Goal: Task Accomplishment & Management: Use online tool/utility

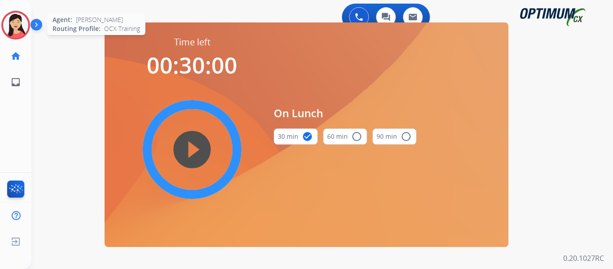
click at [22, 39] on div "Agent: [PERSON_NAME] Profile: OCX Training" at bounding box center [15, 25] width 29 height 29
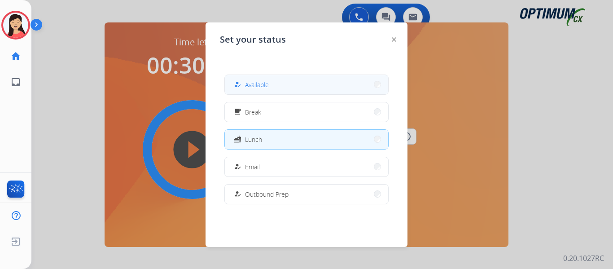
click at [330, 92] on button "how_to_reg Available" at bounding box center [306, 84] width 163 height 19
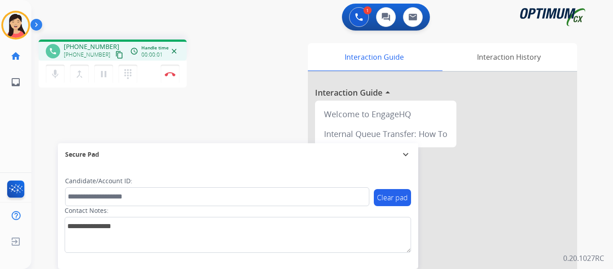
click at [115, 54] on mat-icon "content_copy" at bounding box center [119, 55] width 8 height 8
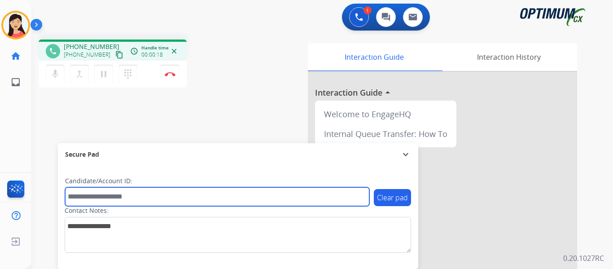
click at [155, 194] on input "text" at bounding box center [217, 196] width 304 height 19
paste input "*******"
type input "*******"
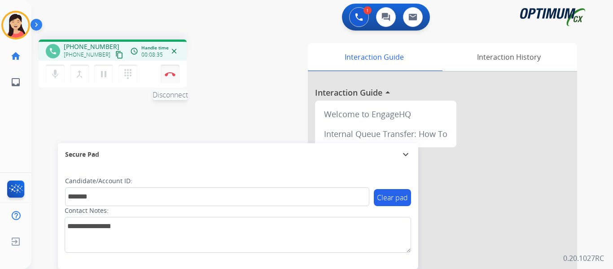
click at [171, 76] on button "Disconnect" at bounding box center [170, 74] width 19 height 19
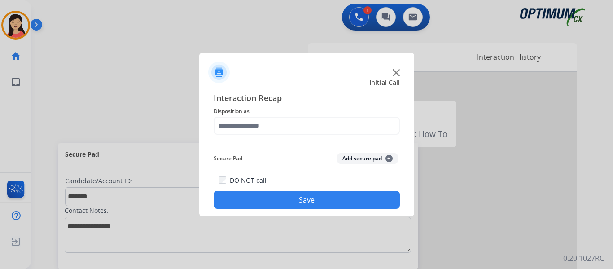
click at [363, 159] on button "Add secure pad +" at bounding box center [367, 158] width 61 height 11
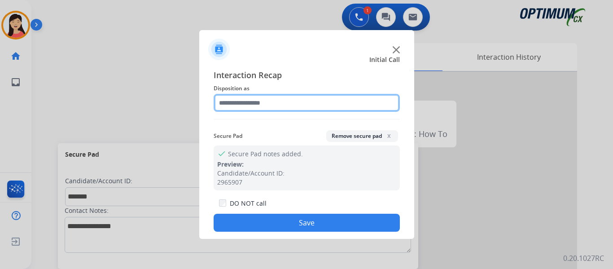
click at [268, 96] on input "text" at bounding box center [306, 103] width 186 height 18
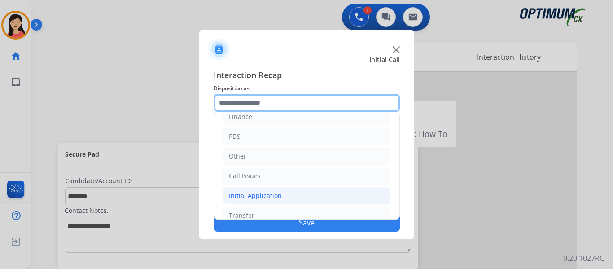
scroll to position [61, 0]
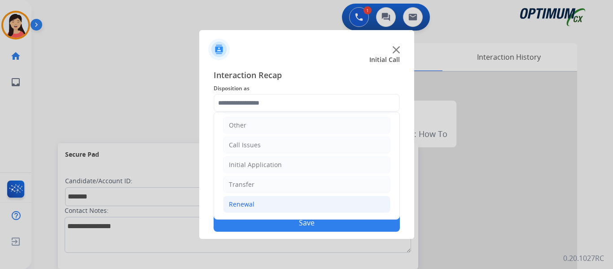
click at [260, 205] on li "Renewal" at bounding box center [306, 204] width 167 height 17
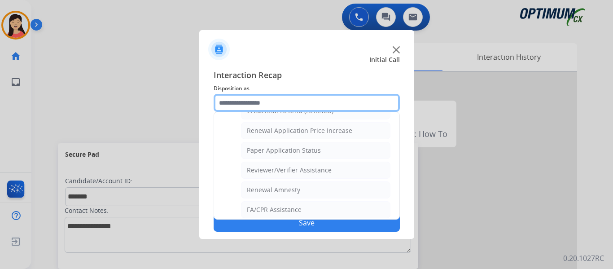
scroll to position [256, 0]
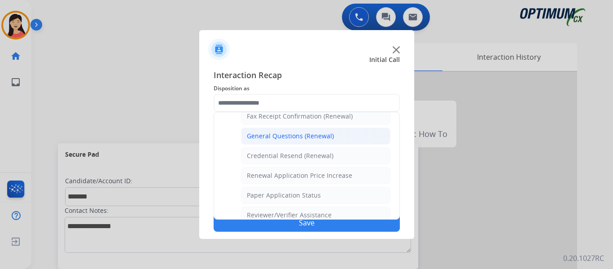
click at [308, 137] on div "General Questions (Renewal)" at bounding box center [290, 135] width 87 height 9
type input "**********"
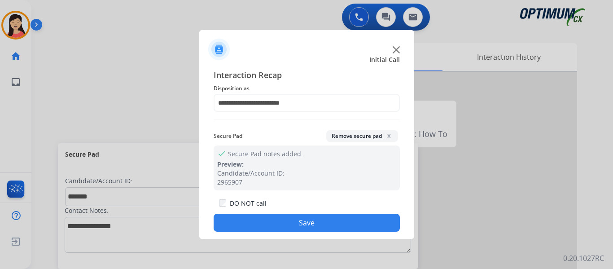
click at [340, 217] on button "Save" at bounding box center [306, 222] width 186 height 18
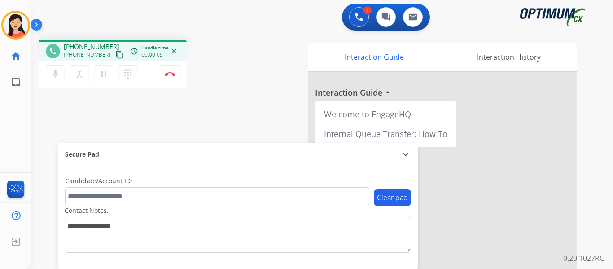
click at [115, 56] on mat-icon "content_copy" at bounding box center [119, 55] width 8 height 8
click at [56, 106] on div "phone [PHONE_NUMBER] [PHONE_NUMBER] content_copy access_time Call metrics Queue…" at bounding box center [311, 219] width 560 height 374
click at [164, 74] on button "Disconnect" at bounding box center [170, 74] width 19 height 19
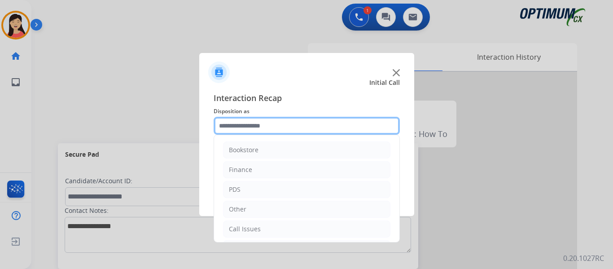
click at [308, 128] on input "text" at bounding box center [306, 126] width 186 height 18
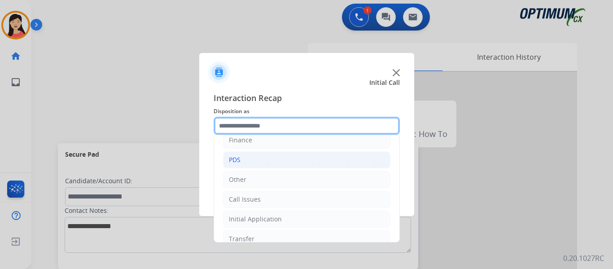
scroll to position [61, 0]
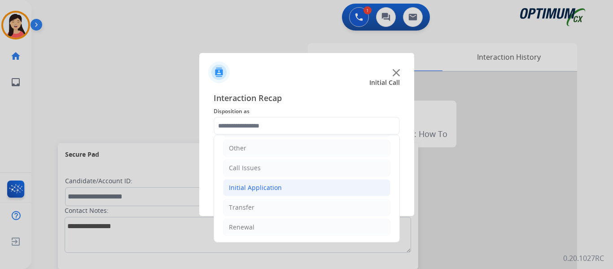
click at [239, 190] on div "Initial Application" at bounding box center [255, 187] width 53 height 9
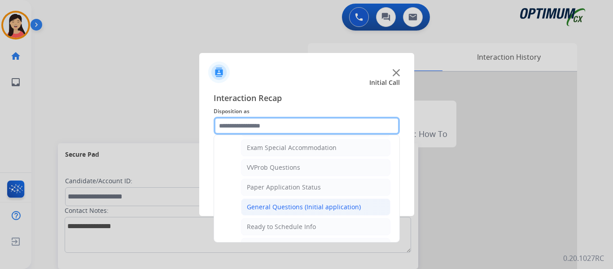
scroll to position [465, 0]
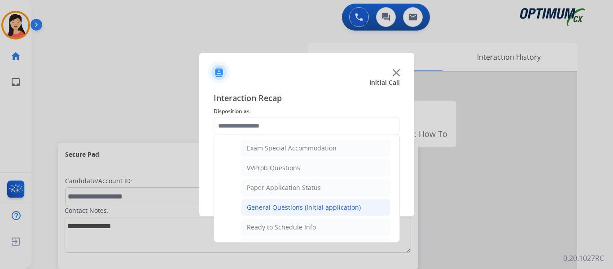
click at [322, 203] on div "General Questions (Initial application)" at bounding box center [304, 207] width 114 height 9
type input "**********"
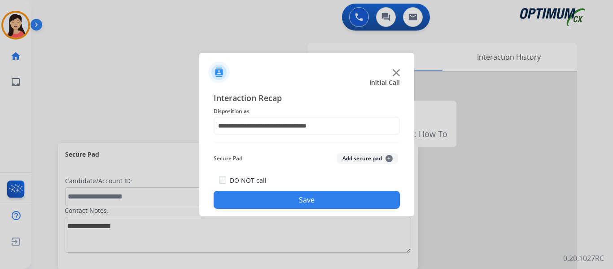
click at [349, 200] on button "Save" at bounding box center [306, 200] width 186 height 18
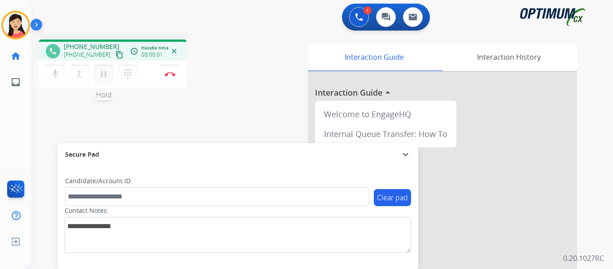
drag, startPoint x: 72, startPoint y: 97, endPoint x: 101, endPoint y: 71, distance: 38.7
click at [72, 97] on div "phone [PHONE_NUMBER] [PHONE_NUMBER] content_copy access_time Call metrics Queue…" at bounding box center [311, 219] width 560 height 374
click at [115, 56] on mat-icon "content_copy" at bounding box center [119, 55] width 8 height 8
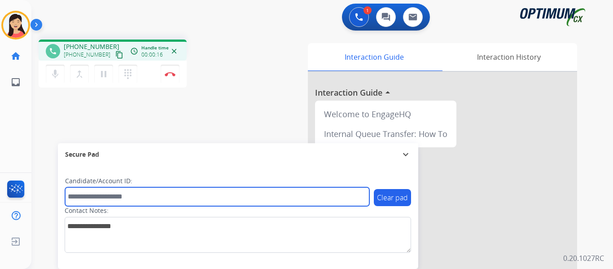
click at [225, 201] on input "text" at bounding box center [217, 196] width 304 height 19
paste input "*******"
type input "*******"
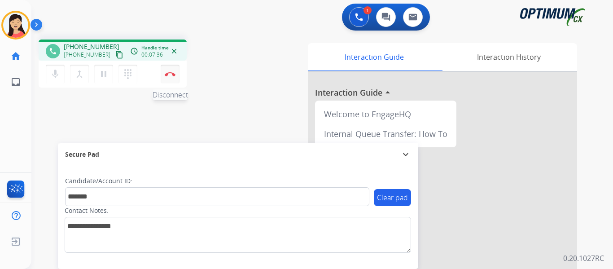
click at [171, 75] on img at bounding box center [170, 74] width 11 height 4
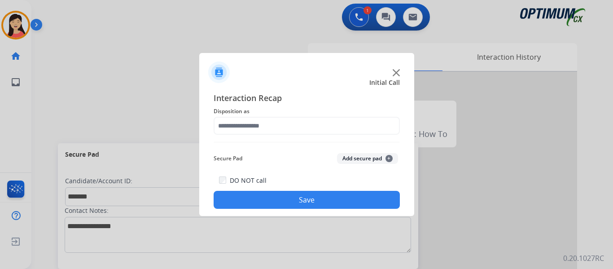
click at [364, 156] on button "Add secure pad +" at bounding box center [367, 158] width 61 height 11
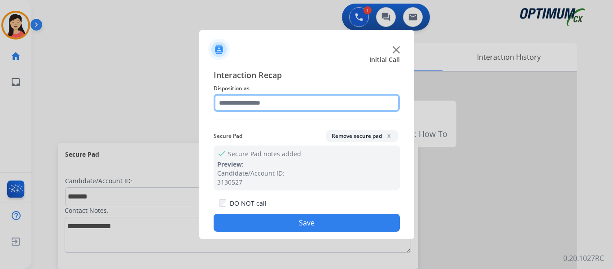
click at [269, 100] on input "text" at bounding box center [306, 103] width 186 height 18
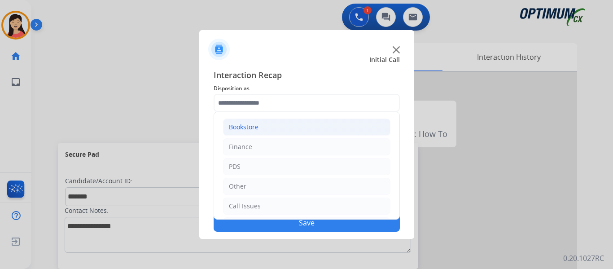
click at [252, 127] on div "Bookstore" at bounding box center [244, 126] width 30 height 9
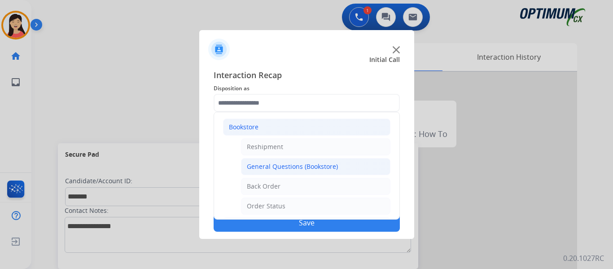
click at [300, 161] on li "General Questions (Bookstore)" at bounding box center [315, 166] width 149 height 17
type input "**********"
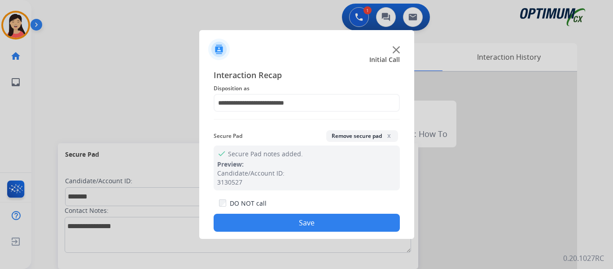
click at [318, 222] on button "Save" at bounding box center [306, 222] width 186 height 18
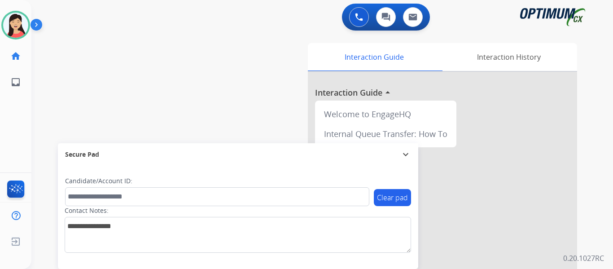
click at [81, 93] on div "swap_horiz Break voice bridge close_fullscreen Connect 3-Way Call merge_type Se…" at bounding box center [311, 219] width 560 height 374
click at [356, 12] on button at bounding box center [359, 17] width 20 height 20
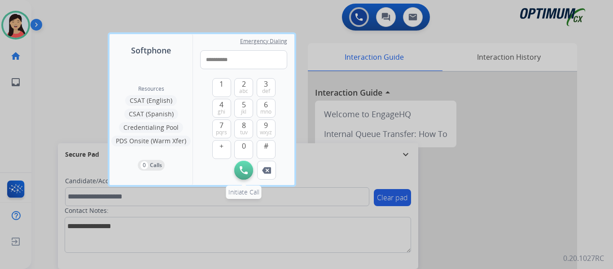
type input "**********"
click at [246, 175] on button "Initiate Call" at bounding box center [243, 170] width 19 height 19
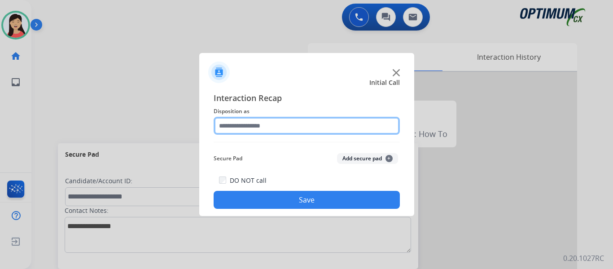
click at [306, 125] on input "text" at bounding box center [306, 126] width 186 height 18
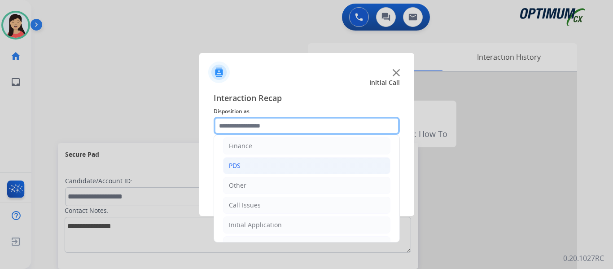
scroll to position [45, 0]
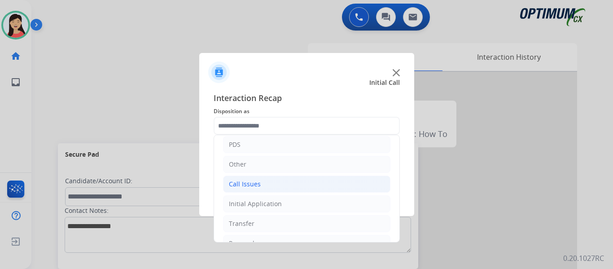
click at [268, 187] on li "Call Issues" at bounding box center [306, 183] width 167 height 17
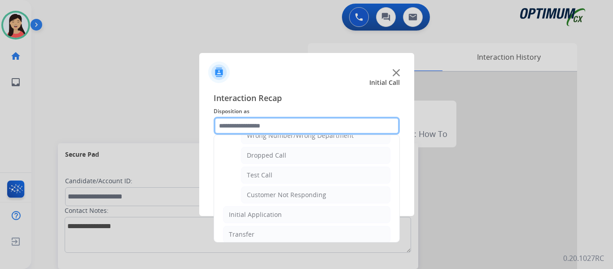
scroll to position [135, 0]
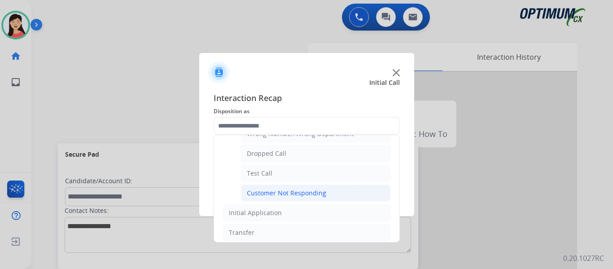
click at [287, 194] on div "Customer Not Responding" at bounding box center [286, 192] width 79 height 9
type input "**********"
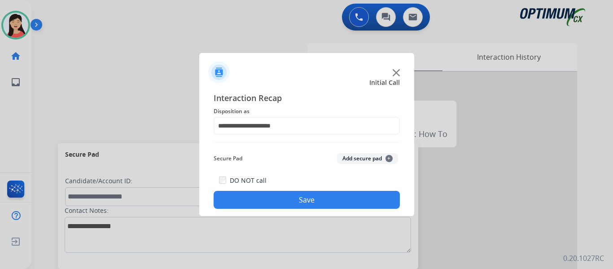
click at [304, 198] on button "Save" at bounding box center [306, 200] width 186 height 18
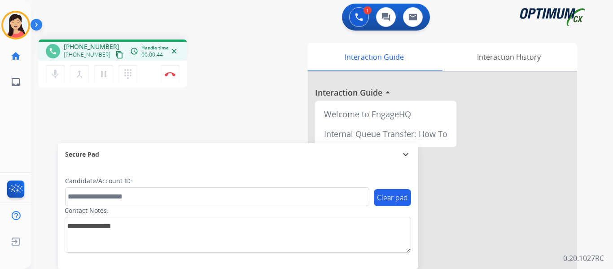
click at [62, 128] on div "phone [PHONE_NUMBER] [PHONE_NUMBER] content_copy access_time Call metrics Queue…" at bounding box center [311, 219] width 560 height 374
click at [115, 52] on mat-icon "content_copy" at bounding box center [119, 55] width 8 height 8
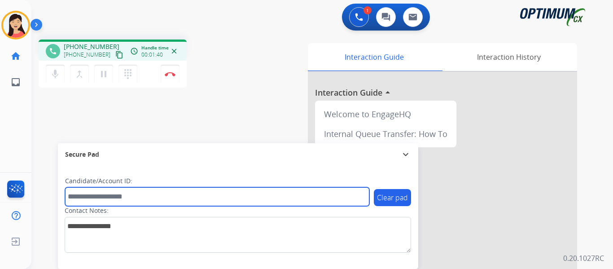
click at [143, 197] on input "text" at bounding box center [217, 196] width 304 height 19
paste input "*******"
type input "*******"
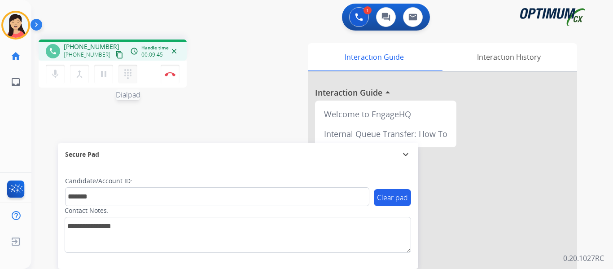
click at [136, 74] on button "dialpad Dialpad" at bounding box center [127, 74] width 19 height 19
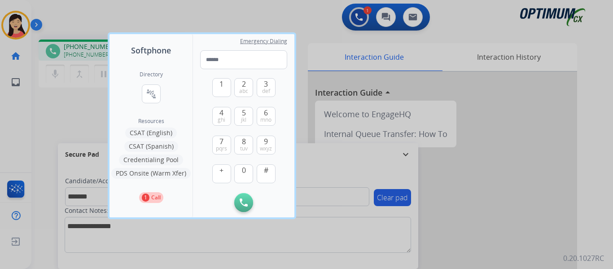
click at [162, 144] on button "CSAT (Spanish)" at bounding box center [151, 146] width 54 height 11
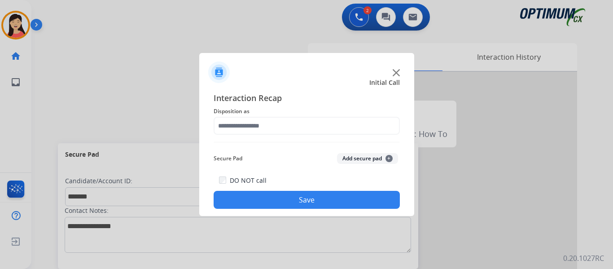
click at [347, 156] on button "Add secure pad +" at bounding box center [367, 158] width 61 height 11
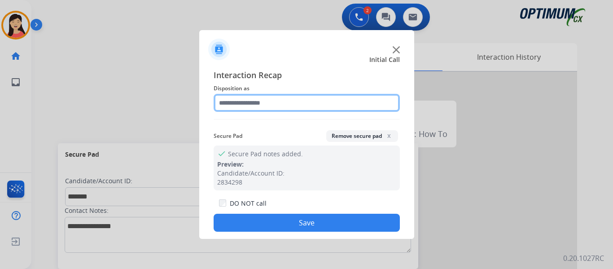
click at [280, 110] on input "text" at bounding box center [306, 103] width 186 height 18
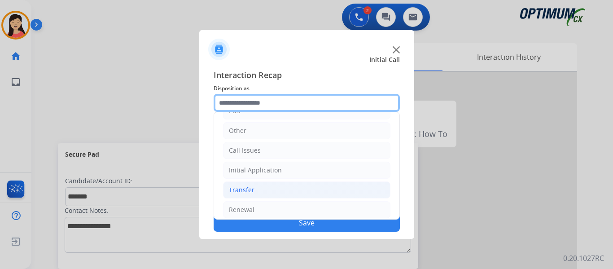
scroll to position [61, 0]
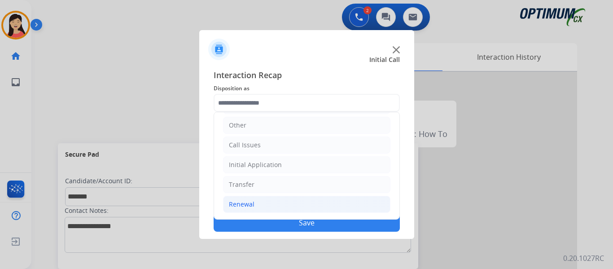
click at [243, 201] on div "Renewal" at bounding box center [242, 204] width 26 height 9
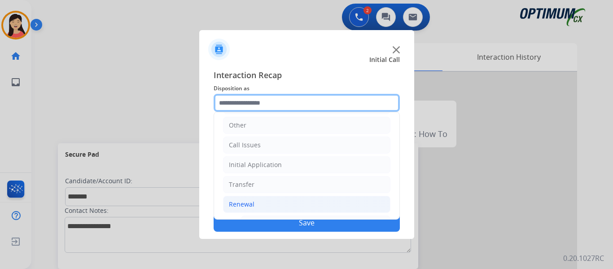
scroll to position [346, 0]
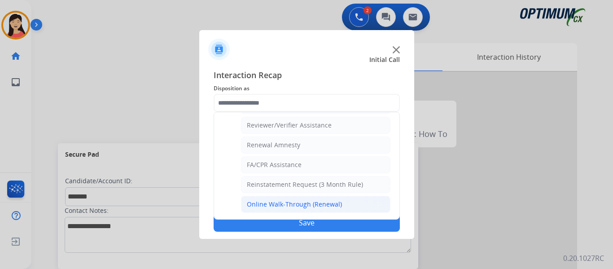
click at [300, 200] on div "Online Walk-Through (Renewal)" at bounding box center [294, 204] width 95 height 9
type input "**********"
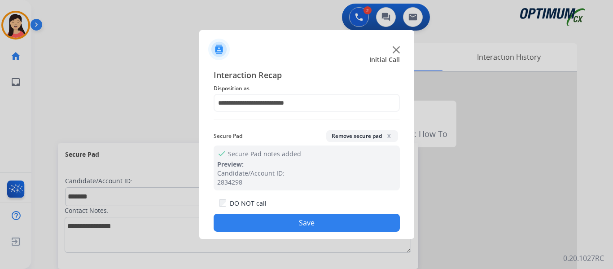
click at [331, 224] on button "Save" at bounding box center [306, 222] width 186 height 18
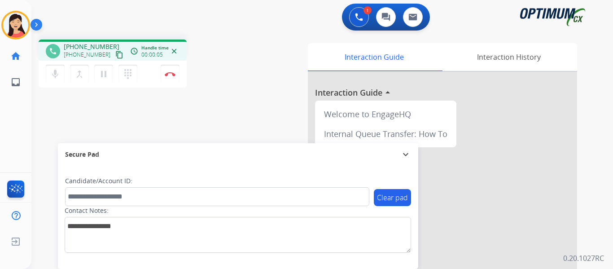
click at [72, 106] on div "phone [PHONE_NUMBER] [PHONE_NUMBER] content_copy access_time Call metrics Queue…" at bounding box center [311, 219] width 560 height 374
click at [114, 52] on button "content_copy" at bounding box center [119, 54] width 11 height 11
click at [115, 56] on mat-icon "content_copy" at bounding box center [119, 55] width 8 height 8
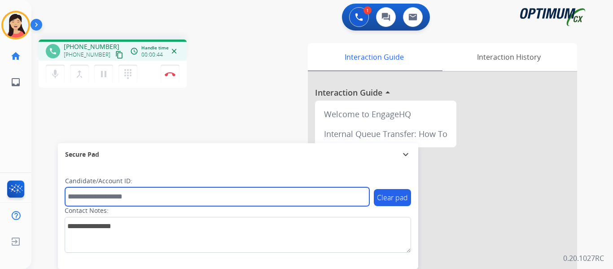
click at [171, 196] on input "text" at bounding box center [217, 196] width 304 height 19
paste input "*******"
type input "*******"
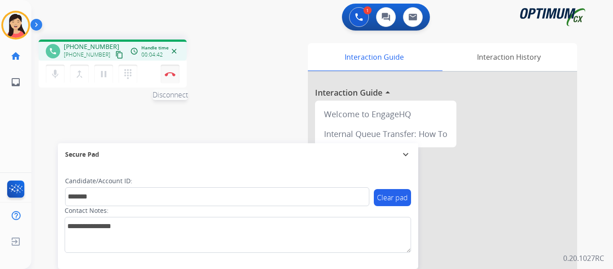
click at [172, 73] on img at bounding box center [170, 74] width 11 height 4
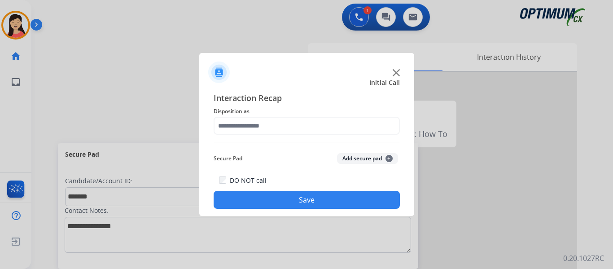
click at [354, 157] on button "Add secure pad +" at bounding box center [367, 158] width 61 height 11
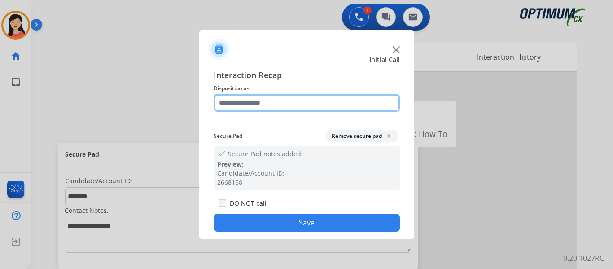
click at [269, 108] on input "text" at bounding box center [306, 103] width 186 height 18
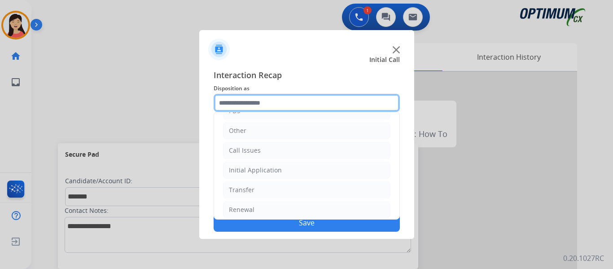
scroll to position [61, 0]
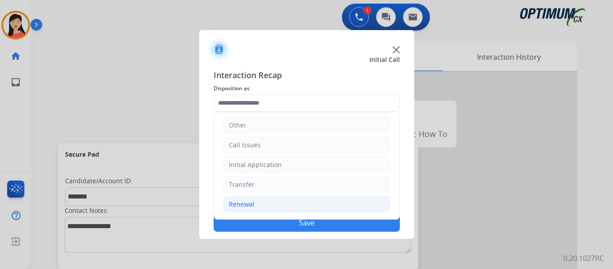
click at [233, 206] on div "Renewal" at bounding box center [242, 204] width 26 height 9
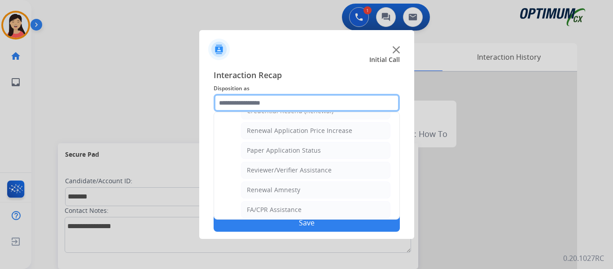
scroll to position [256, 0]
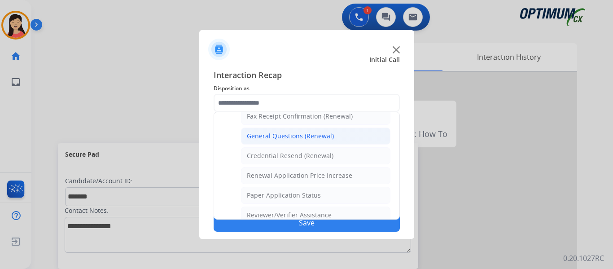
click at [308, 134] on div "General Questions (Renewal)" at bounding box center [290, 135] width 87 height 9
type input "**********"
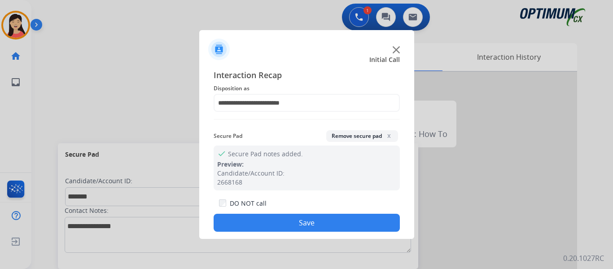
click at [335, 225] on button "Save" at bounding box center [306, 222] width 186 height 18
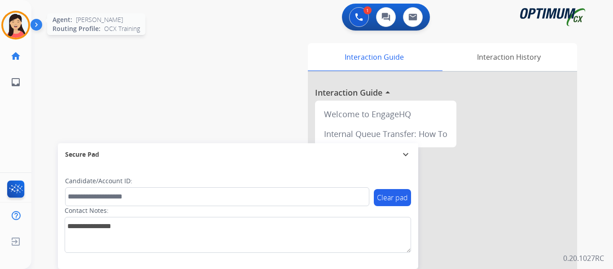
click at [27, 22] on img at bounding box center [15, 25] width 25 height 25
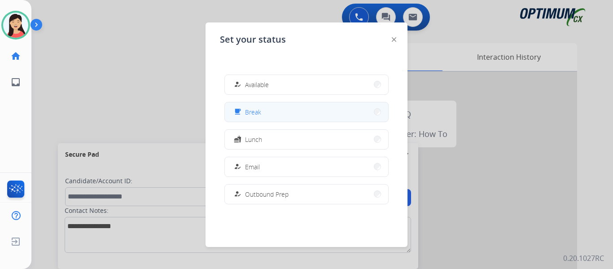
click at [263, 111] on button "free_breakfast Break" at bounding box center [306, 111] width 163 height 19
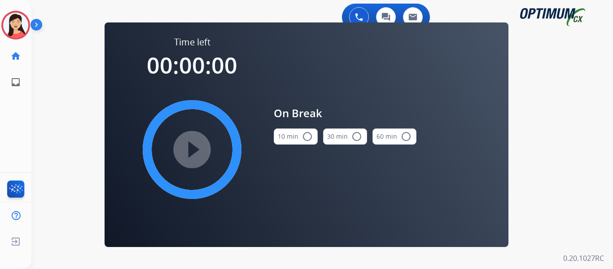
click at [300, 141] on button "10 min radio_button_unchecked" at bounding box center [296, 136] width 44 height 16
click at [197, 151] on mat-icon "play_circle_filled" at bounding box center [192, 149] width 11 height 11
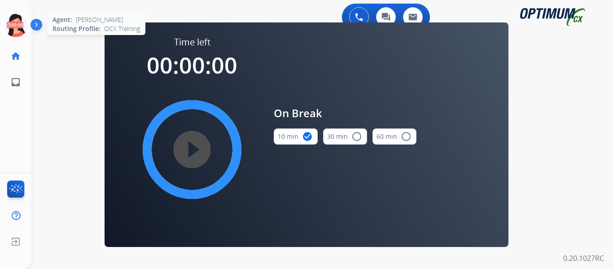
click at [18, 28] on icon at bounding box center [15, 25] width 29 height 29
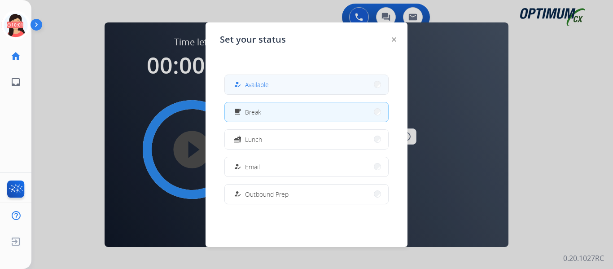
click at [243, 82] on div "how_to_reg" at bounding box center [238, 84] width 13 height 11
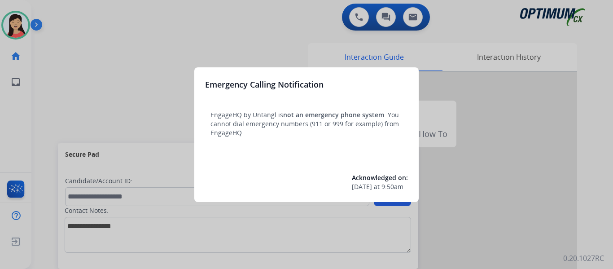
click at [62, 75] on div at bounding box center [306, 134] width 613 height 269
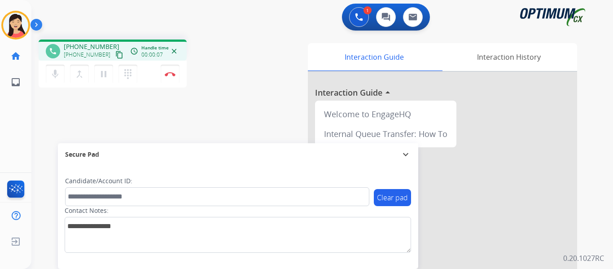
click at [97, 53] on span "+15043385356" at bounding box center [87, 54] width 47 height 7
click at [115, 58] on mat-icon "content_copy" at bounding box center [119, 55] width 8 height 8
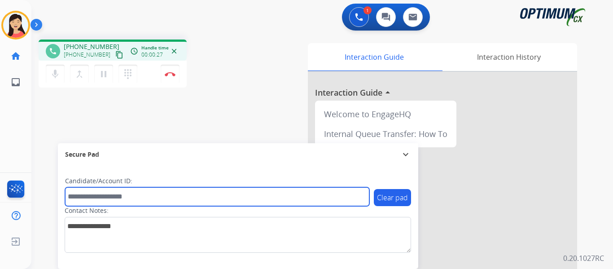
click at [175, 199] on input "text" at bounding box center [217, 196] width 304 height 19
paste input "*******"
type input "*******"
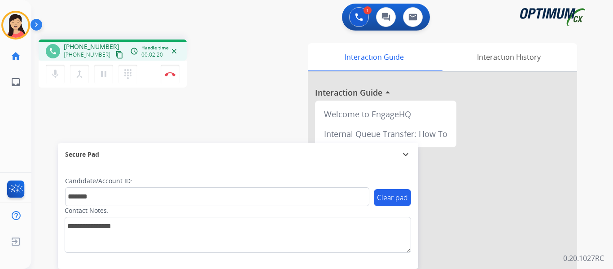
click at [54, 130] on div "phone +15043385356 +15043385356 content_copy access_time Call metrics Queue 00:…" at bounding box center [311, 219] width 560 height 374
click at [103, 78] on mat-icon "pause" at bounding box center [103, 74] width 11 height 11
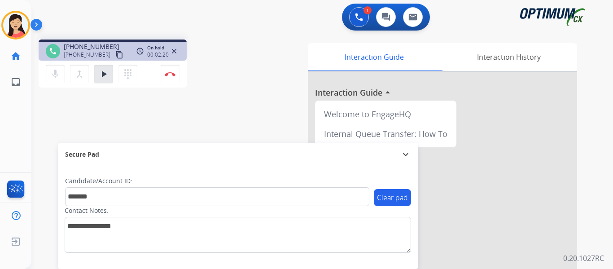
click at [77, 114] on div "phone +15043385356 +15043385356 content_copy access_time Call metrics Queue 00:…" at bounding box center [311, 219] width 560 height 374
click at [101, 72] on mat-icon "play_arrow" at bounding box center [103, 74] width 11 height 11
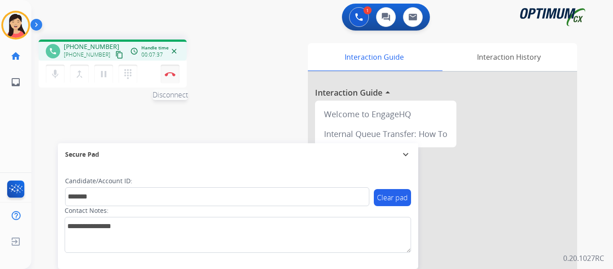
click at [167, 70] on button "Disconnect" at bounding box center [170, 74] width 19 height 19
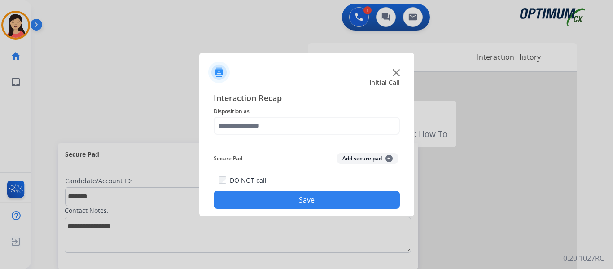
click at [365, 157] on button "Add secure pad +" at bounding box center [367, 158] width 61 height 11
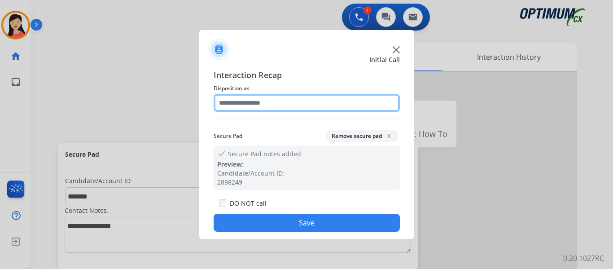
click at [273, 107] on input "text" at bounding box center [306, 103] width 186 height 18
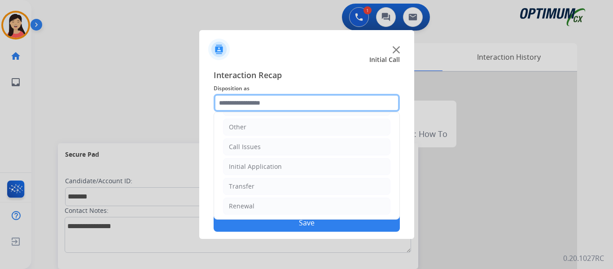
scroll to position [61, 0]
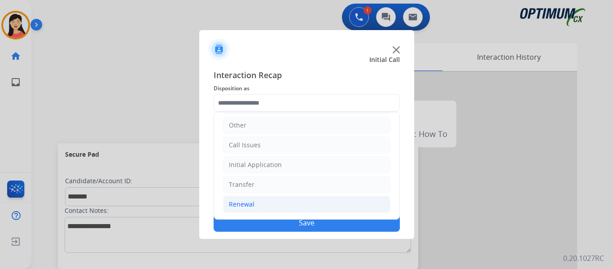
click at [262, 203] on li "Renewal" at bounding box center [306, 204] width 167 height 17
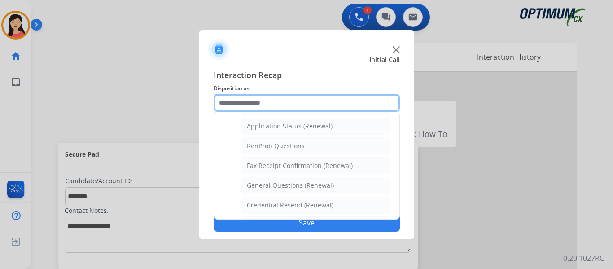
scroll to position [240, 0]
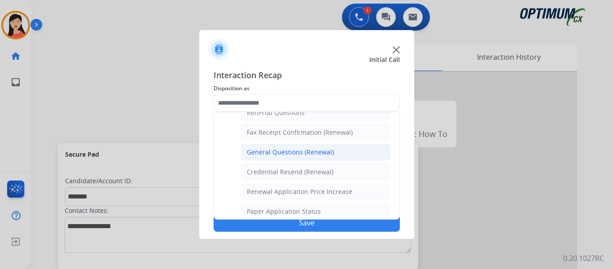
click at [301, 157] on li "General Questions (Renewal)" at bounding box center [315, 151] width 149 height 17
type input "**********"
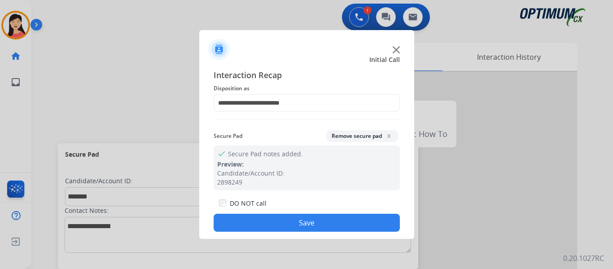
click at [332, 220] on button "Save" at bounding box center [306, 222] width 186 height 18
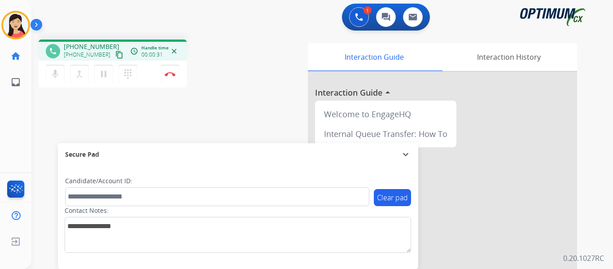
click at [58, 117] on div "phone +12482501856 +12482501856 content_copy access_time Call metrics Queue 00:…" at bounding box center [311, 219] width 560 height 374
click at [114, 60] on button "content_copy" at bounding box center [119, 54] width 11 height 11
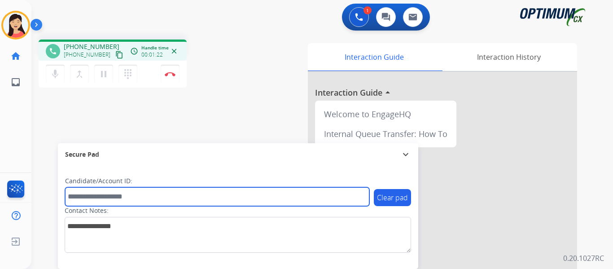
click at [126, 197] on input "text" at bounding box center [217, 196] width 304 height 19
paste input "*******"
type input "*******"
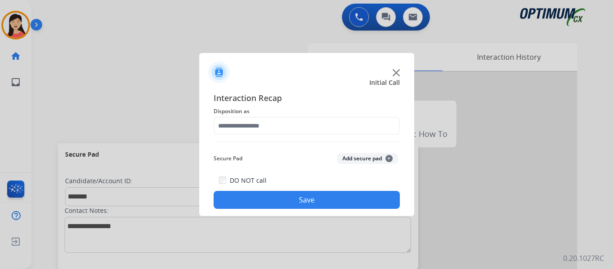
click at [378, 153] on button "Add secure pad +" at bounding box center [367, 158] width 61 height 11
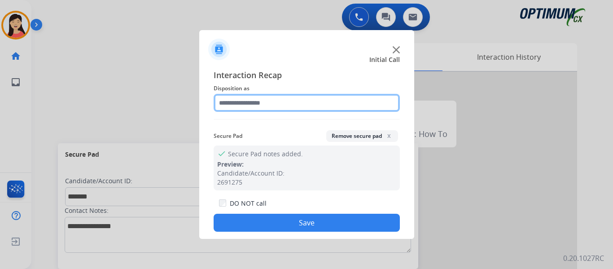
click at [279, 105] on input "text" at bounding box center [306, 103] width 186 height 18
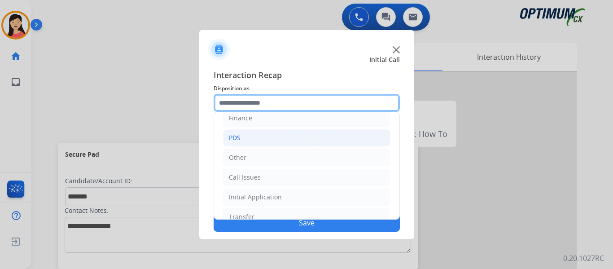
scroll to position [61, 0]
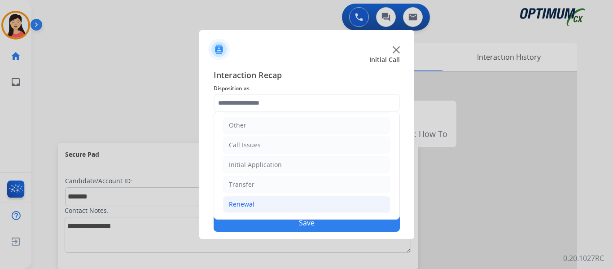
click at [242, 208] on div "Renewal" at bounding box center [242, 204] width 26 height 9
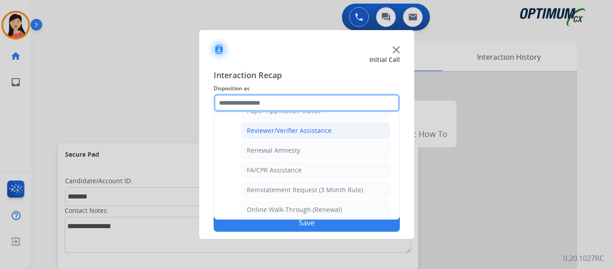
scroll to position [346, 0]
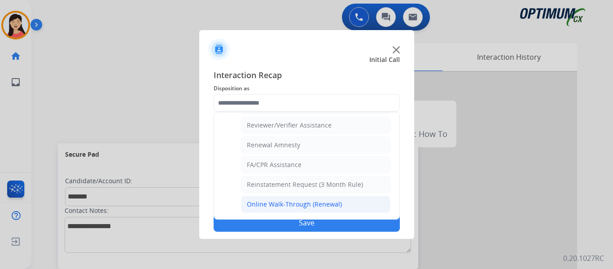
click at [286, 202] on div "Online Walk-Through (Renewal)" at bounding box center [294, 204] width 95 height 9
type input "**********"
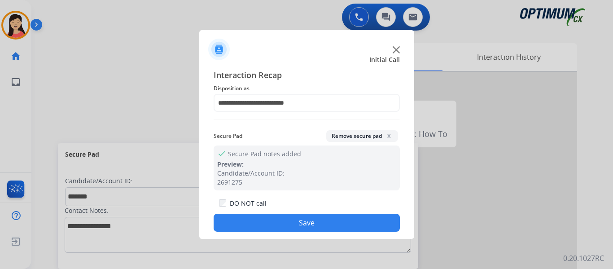
click at [297, 224] on button "Save" at bounding box center [306, 222] width 186 height 18
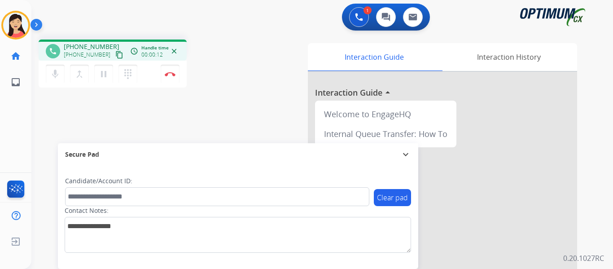
click at [115, 56] on mat-icon "content_copy" at bounding box center [119, 55] width 8 height 8
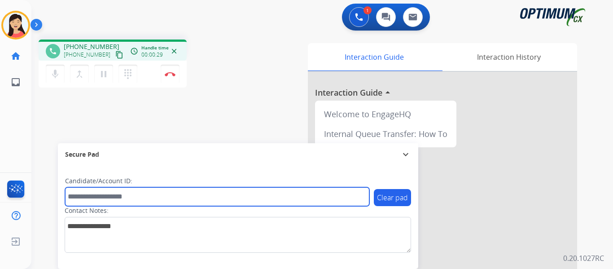
click at [106, 193] on input "text" at bounding box center [217, 196] width 304 height 19
paste input "*******"
type input "*******"
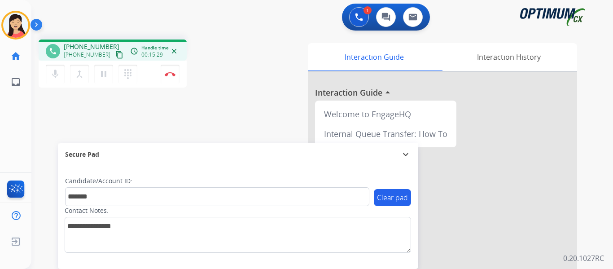
click at [70, 109] on div "phone +14794190124 +14794190124 content_copy access_time Call metrics Queue 00:…" at bounding box center [311, 219] width 560 height 374
click at [169, 77] on button "Disconnect" at bounding box center [170, 74] width 19 height 19
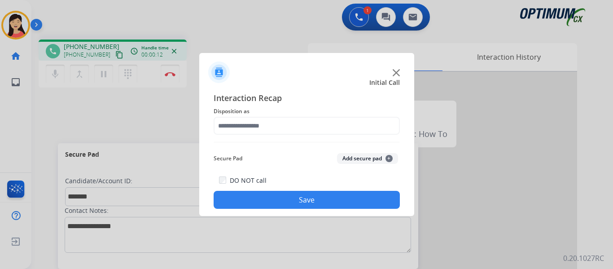
click at [67, 108] on div at bounding box center [306, 134] width 613 height 269
click at [356, 157] on button "Add secure pad +" at bounding box center [367, 158] width 61 height 11
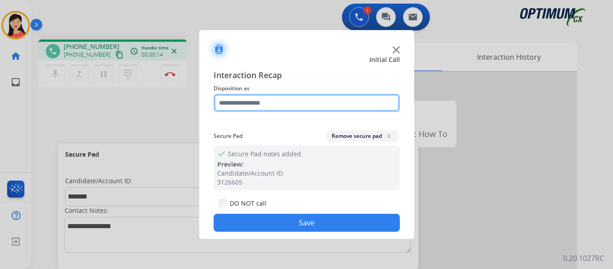
click at [280, 100] on input "text" at bounding box center [306, 103] width 186 height 18
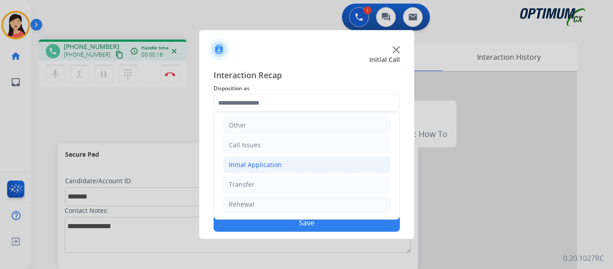
click at [252, 160] on div "Initial Application" at bounding box center [255, 164] width 53 height 9
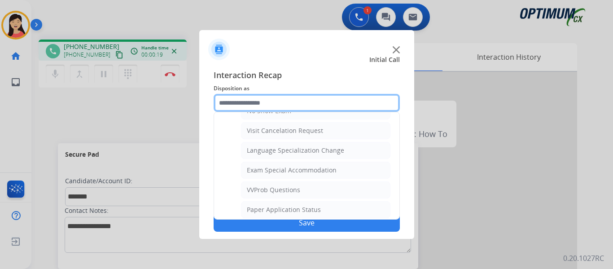
scroll to position [465, 0]
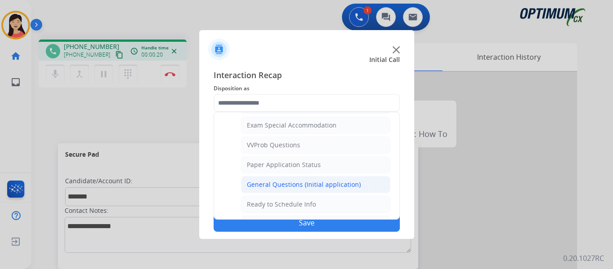
click at [274, 182] on div "General Questions (Initial application)" at bounding box center [304, 184] width 114 height 9
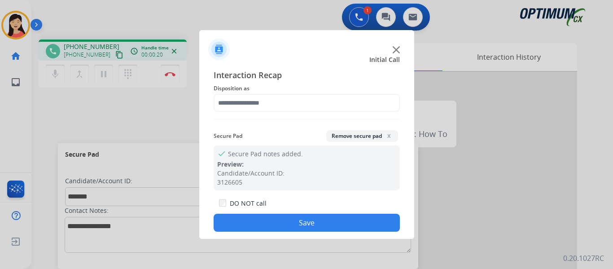
type input "**********"
click at [304, 222] on button "Save" at bounding box center [306, 222] width 186 height 18
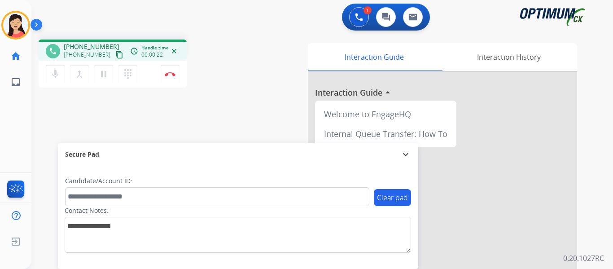
click at [115, 52] on mat-icon "content_copy" at bounding box center [119, 55] width 8 height 8
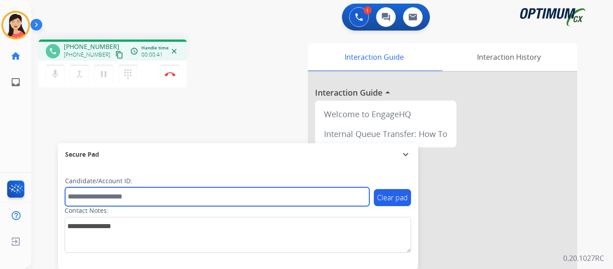
click at [195, 190] on input "text" at bounding box center [217, 196] width 304 height 19
paste input "*******"
type input "*******"
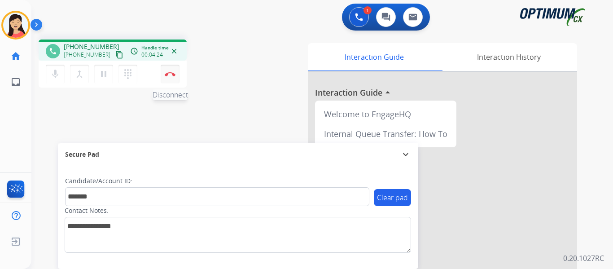
click at [168, 79] on button "Disconnect" at bounding box center [170, 74] width 19 height 19
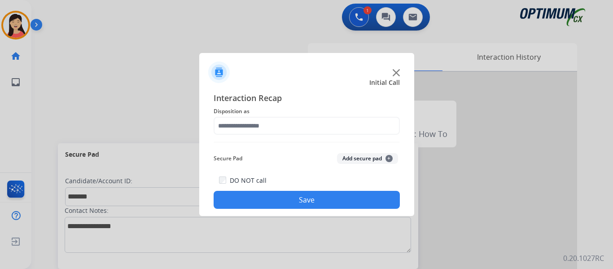
click at [349, 156] on button "Add secure pad +" at bounding box center [367, 158] width 61 height 11
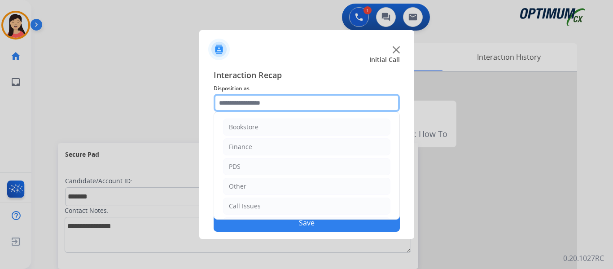
click at [292, 101] on input "text" at bounding box center [306, 103] width 186 height 18
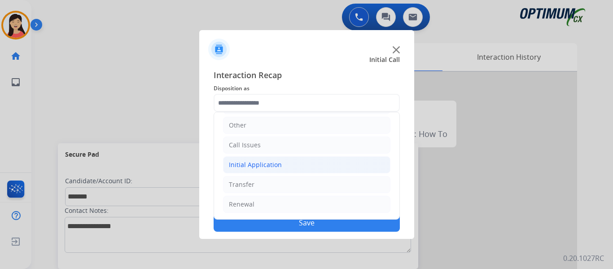
click at [274, 164] on div "Initial Application" at bounding box center [255, 164] width 53 height 9
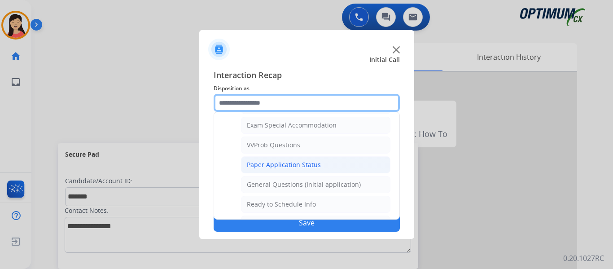
scroll to position [509, 0]
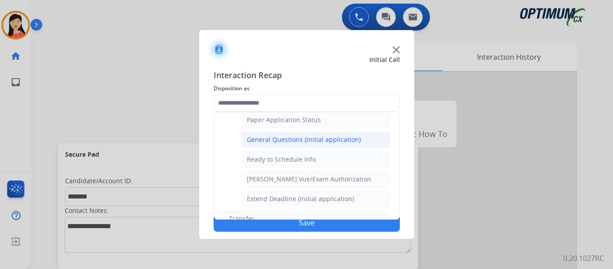
click at [321, 139] on div "General Questions (Initial application)" at bounding box center [304, 139] width 114 height 9
type input "**********"
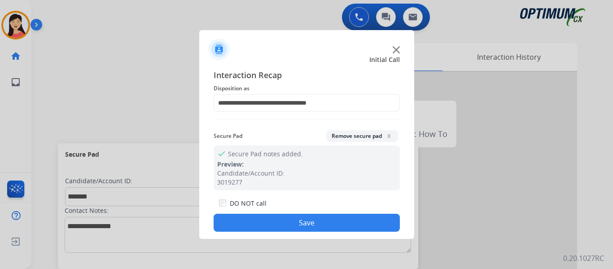
click at [343, 226] on button "Save" at bounding box center [306, 222] width 186 height 18
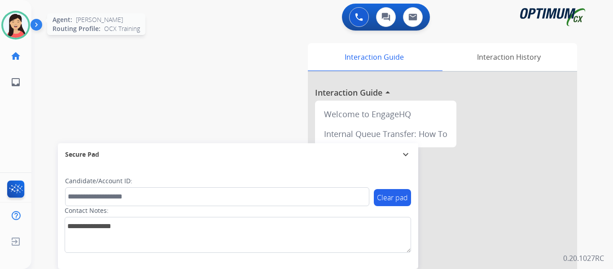
click at [14, 23] on img at bounding box center [15, 25] width 25 height 25
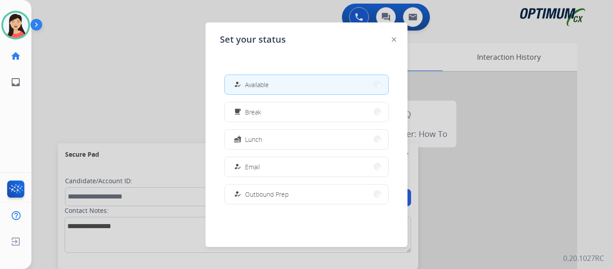
scroll to position [224, 0]
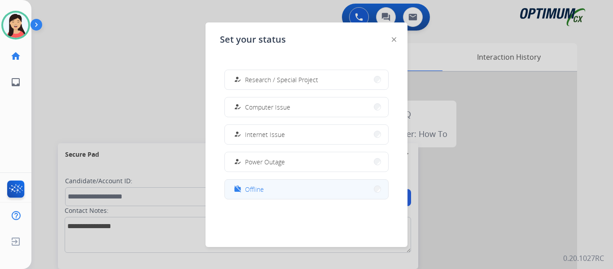
click at [269, 192] on button "work_off Offline" at bounding box center [306, 188] width 163 height 19
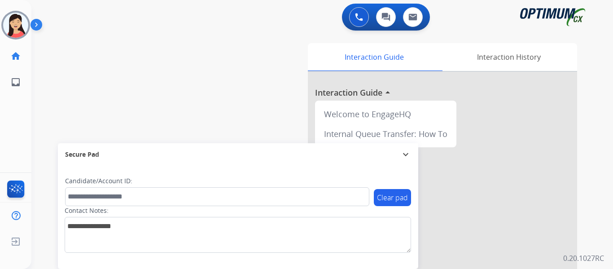
drag, startPoint x: 11, startPoint y: 243, endPoint x: 462, endPoint y: 150, distance: 460.5
click at [11, 243] on img at bounding box center [16, 241] width 16 height 17
